Goal: Transaction & Acquisition: Purchase product/service

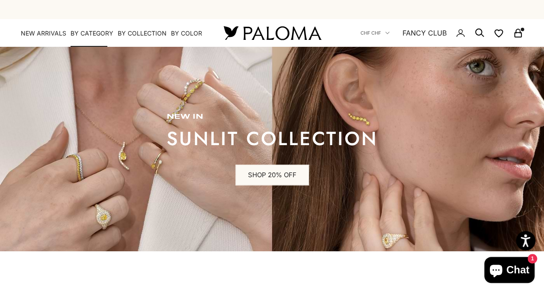
click at [99, 35] on summary "By Category" at bounding box center [91, 33] width 43 height 9
click at [103, 35] on summary "By Category" at bounding box center [91, 33] width 43 height 9
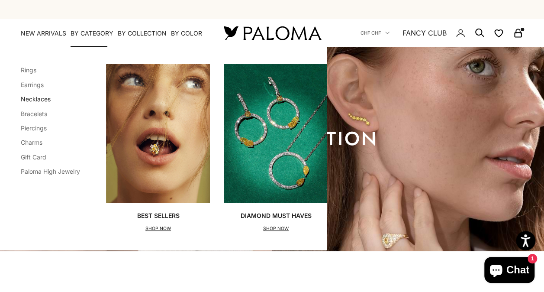
click at [29, 98] on link "Necklaces" at bounding box center [36, 98] width 30 height 7
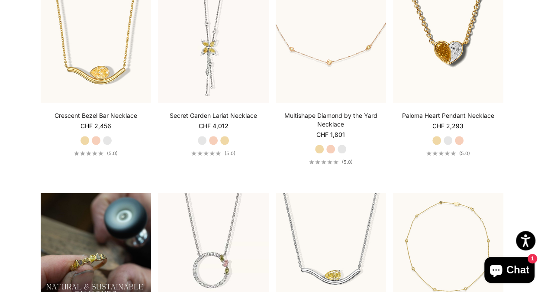
scroll to position [455, 0]
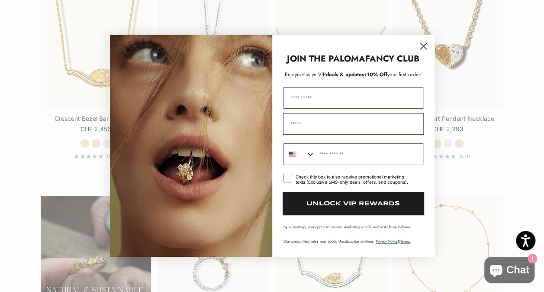
click at [420, 45] on circle "Close dialog" at bounding box center [423, 46] width 14 height 14
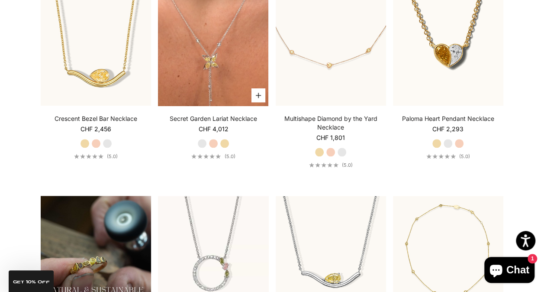
click at [202, 68] on video "#YellowGold\a#RoseGold\a#WhiteGold" at bounding box center [213, 50] width 110 height 110
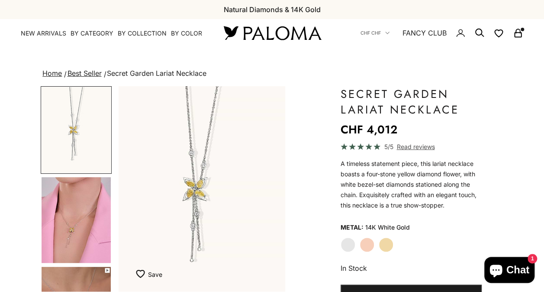
click at [67, 219] on img "Go to item 4" at bounding box center [76, 220] width 69 height 86
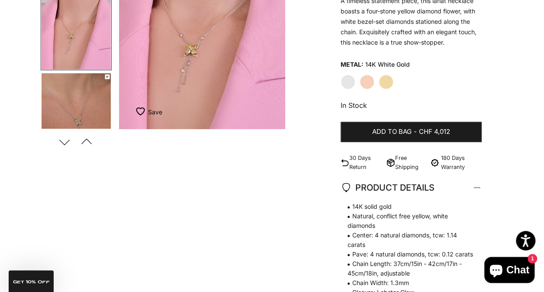
scroll to position [167, 0]
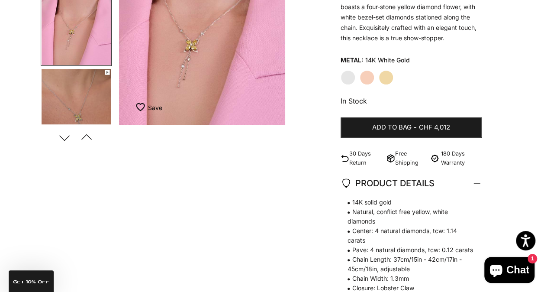
click at [70, 93] on img "Go to item 5" at bounding box center [76, 112] width 69 height 86
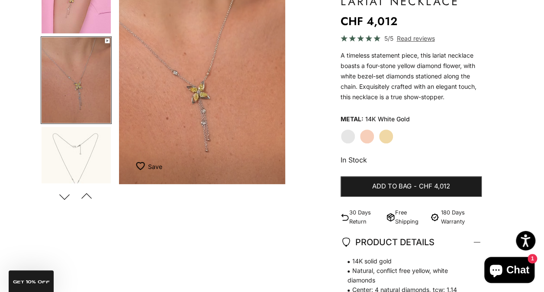
scroll to position [106, 0]
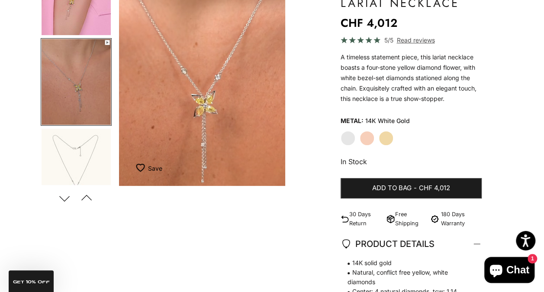
click at [74, 63] on img "Go to item 5" at bounding box center [76, 82] width 69 height 86
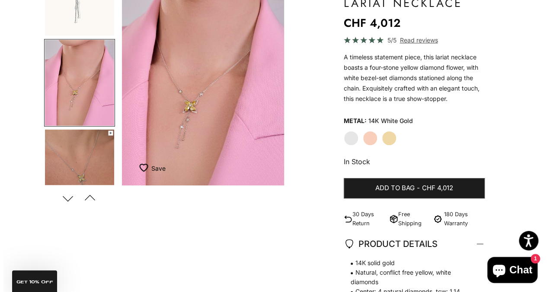
scroll to position [0, 176]
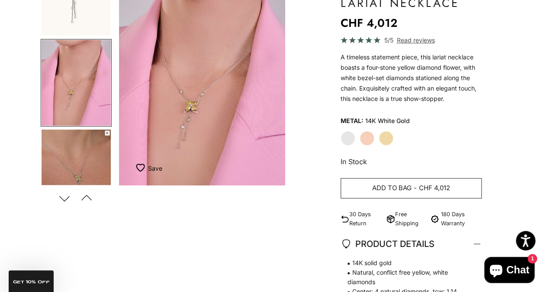
click at [363, 186] on button "Add to bag - CHF 4,012" at bounding box center [410, 188] width 141 height 21
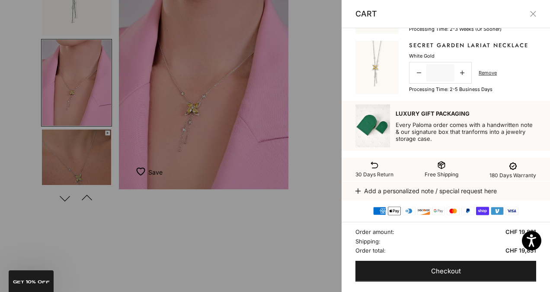
scroll to position [255, 0]
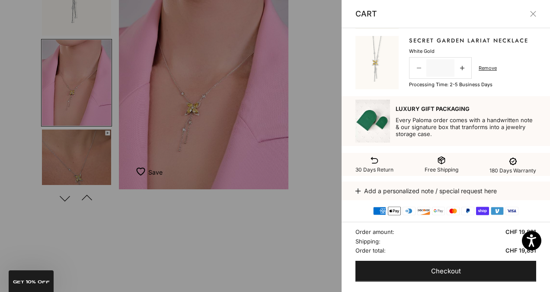
click at [412, 69] on link "Decrease quantity" at bounding box center [418, 68] width 15 height 18
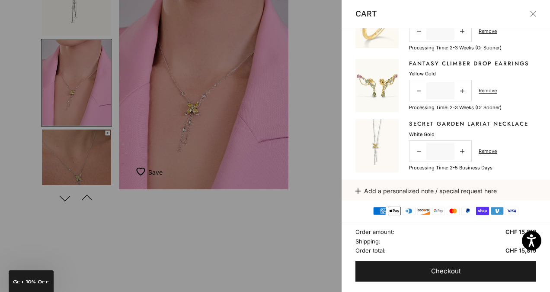
scroll to position [171, 0]
click at [446, 67] on link "Fantasy Climber Drop Earrings" at bounding box center [469, 64] width 120 height 9
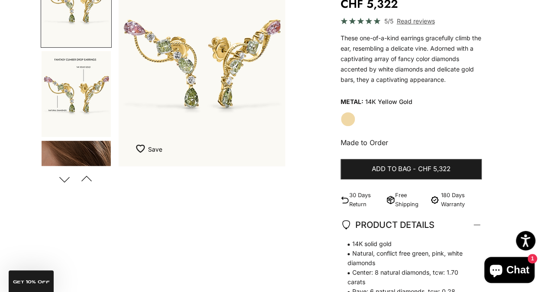
scroll to position [126, 0]
